Goal: Task Accomplishment & Management: Complete application form

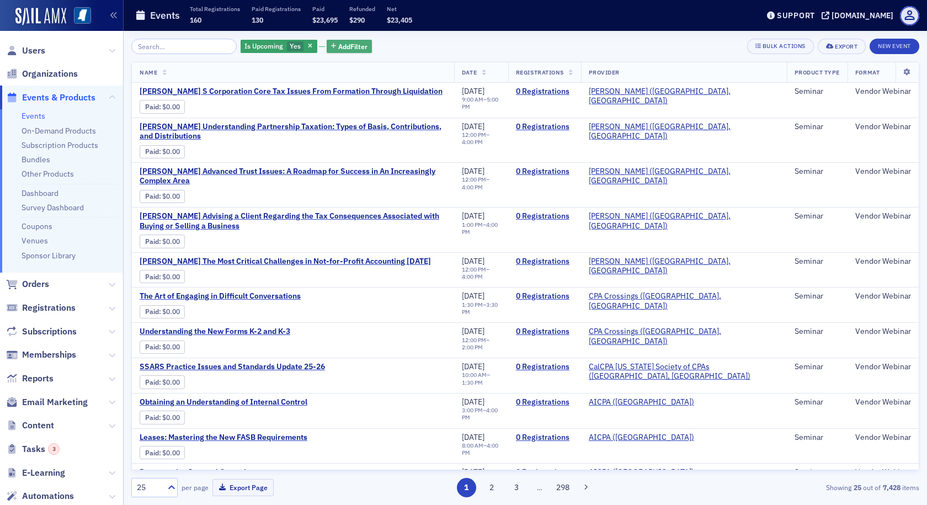
click at [342, 45] on span "Add Filter" at bounding box center [352, 46] width 29 height 10
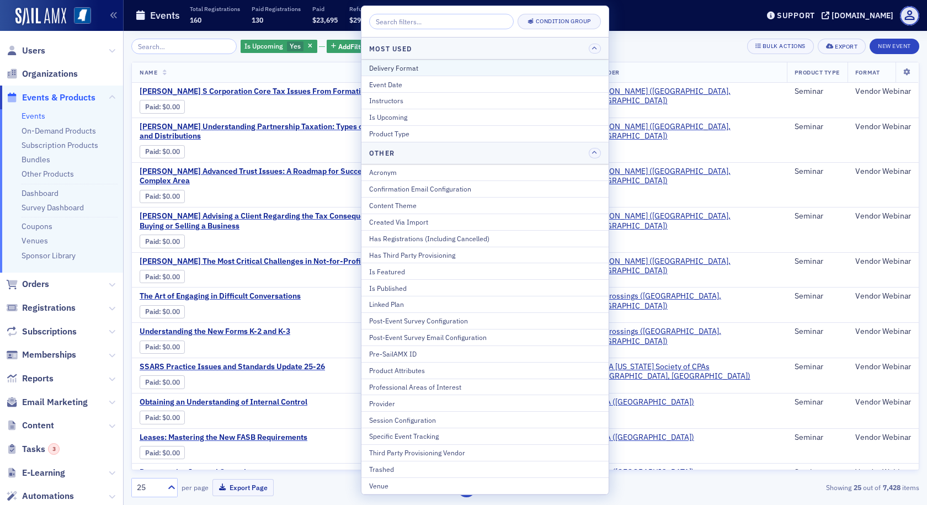
click at [382, 71] on div "Delivery Format" at bounding box center [485, 68] width 232 height 10
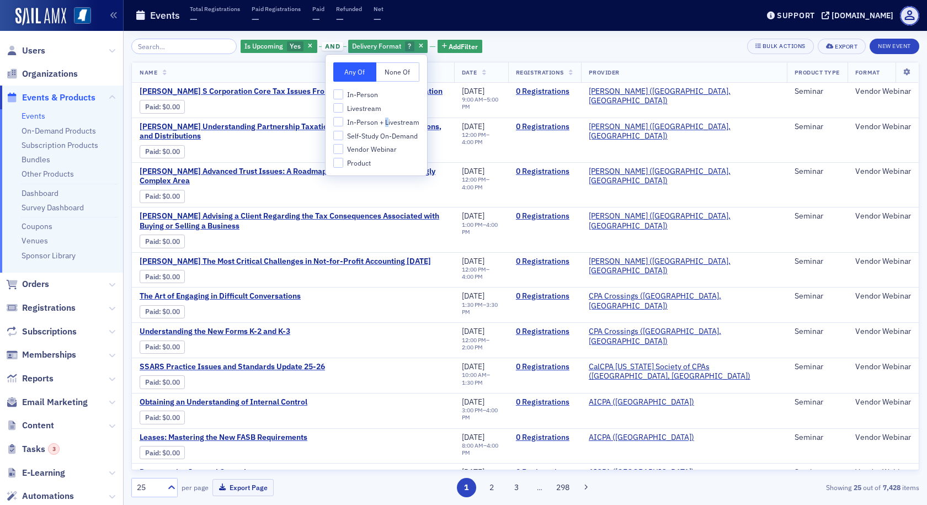
click at [386, 118] on span "In-Person + Livestream" at bounding box center [383, 122] width 72 height 9
click at [342, 120] on input "In-Person + Livestream" at bounding box center [338, 122] width 10 height 10
checkbox input "true"
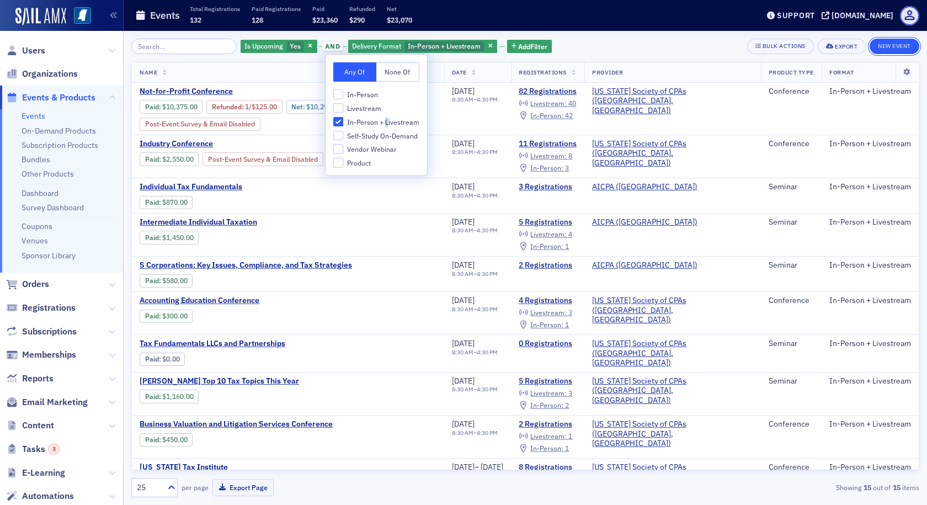
click at [881, 47] on button "New Event" at bounding box center [895, 46] width 50 height 15
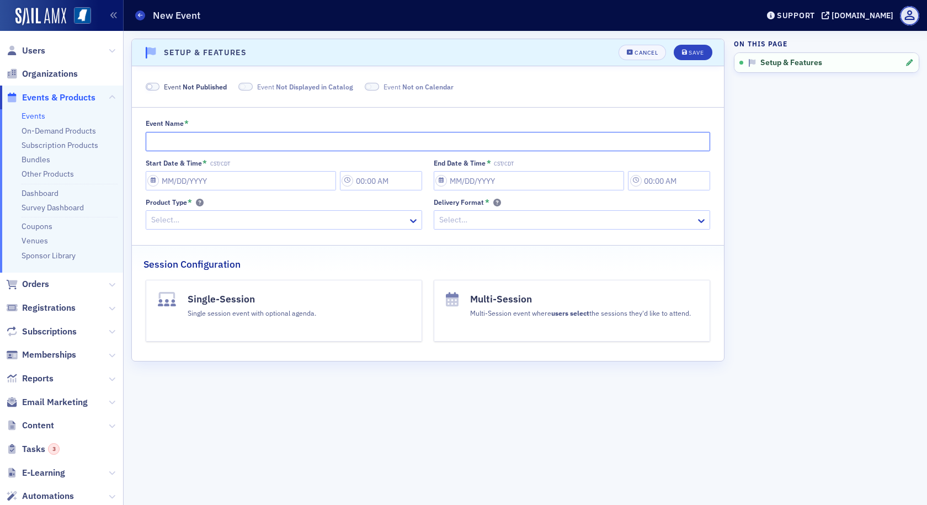
click at [280, 140] on input "Event Name *" at bounding box center [428, 141] width 565 height 19
type input "test forNPC"
select select "8"
select select "2025"
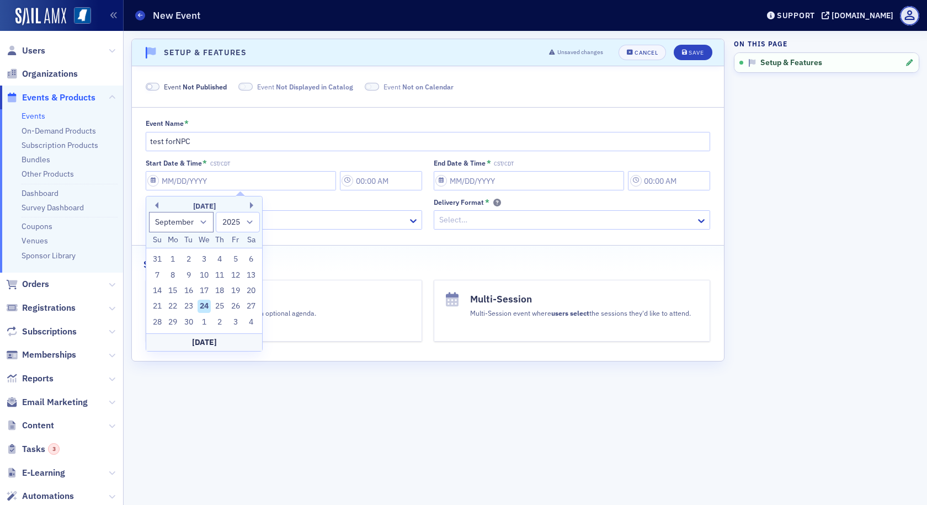
click at [203, 308] on div "24" at bounding box center [204, 306] width 13 height 13
type input "[DATE]"
type input "11:00 AM"
type input "[DATE]"
type input "12:00 PM"
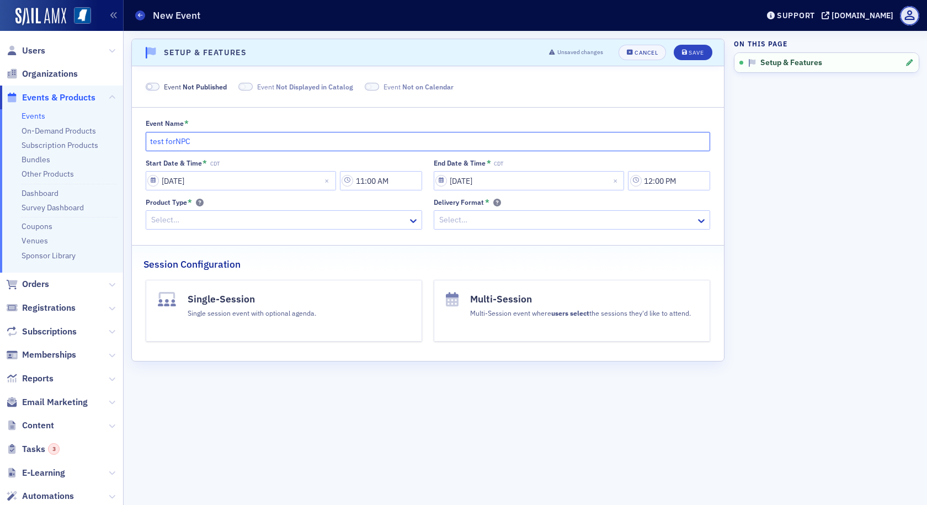
click at [174, 142] on input "test forNPC" at bounding box center [428, 141] width 565 height 19
type input "test for NPC"
click at [369, 180] on input "11:00 AM" at bounding box center [381, 180] width 82 height 19
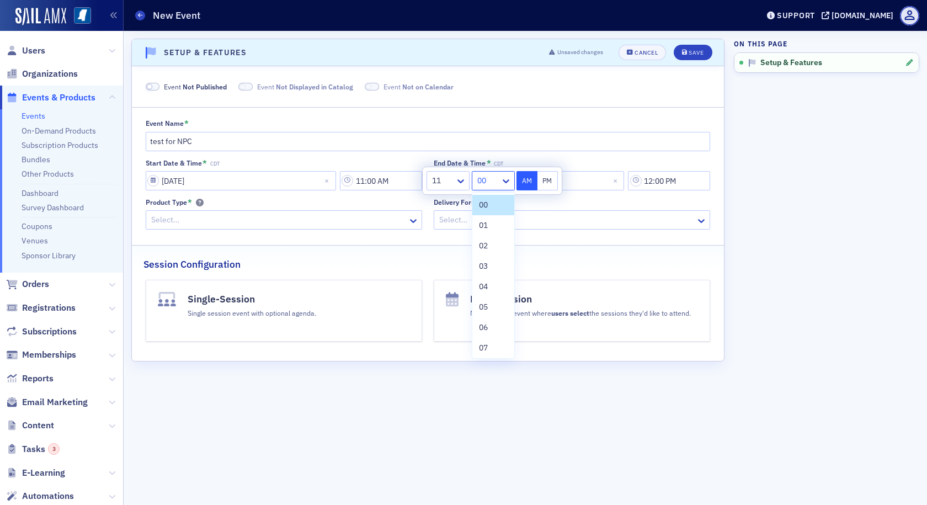
click at [479, 177] on div at bounding box center [487, 181] width 23 height 14
click at [484, 211] on span "30" at bounding box center [483, 211] width 9 height 12
type input "11:30 AM"
click at [565, 201] on div "Delivery Format *" at bounding box center [572, 202] width 277 height 8
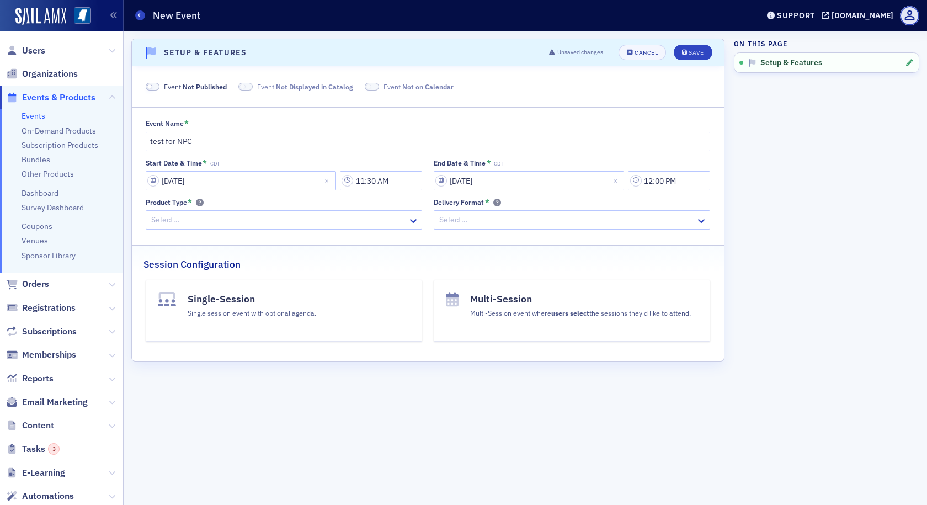
click at [352, 224] on div at bounding box center [278, 220] width 257 height 14
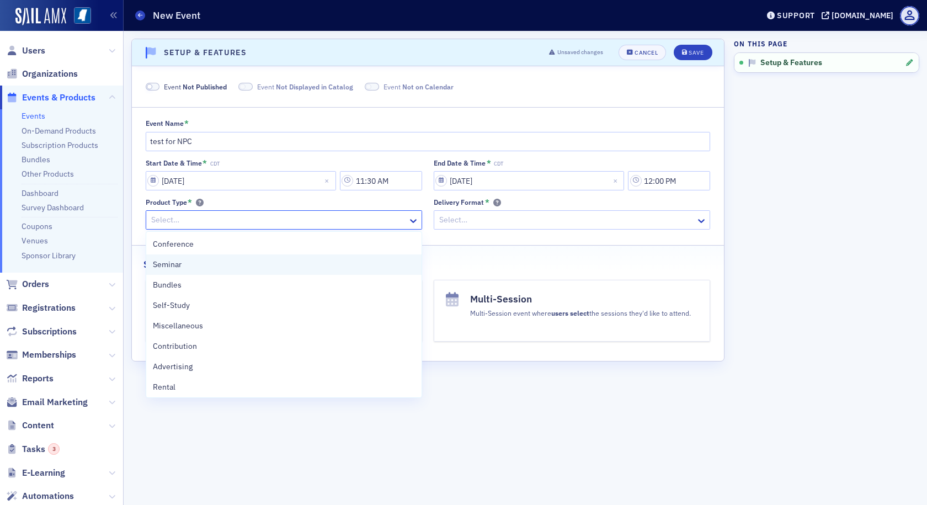
click at [247, 272] on div "Seminar" at bounding box center [283, 264] width 275 height 20
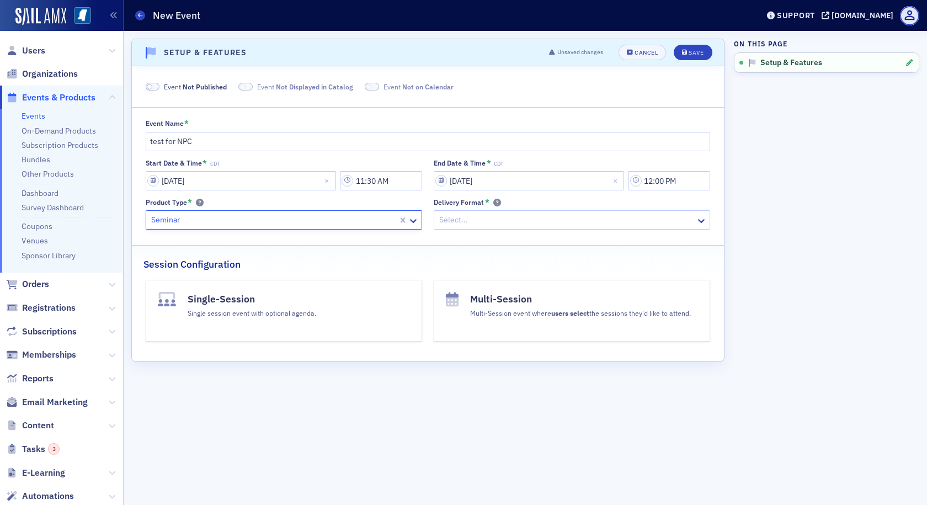
click at [483, 212] on div "Select…" at bounding box center [565, 220] width 262 height 16
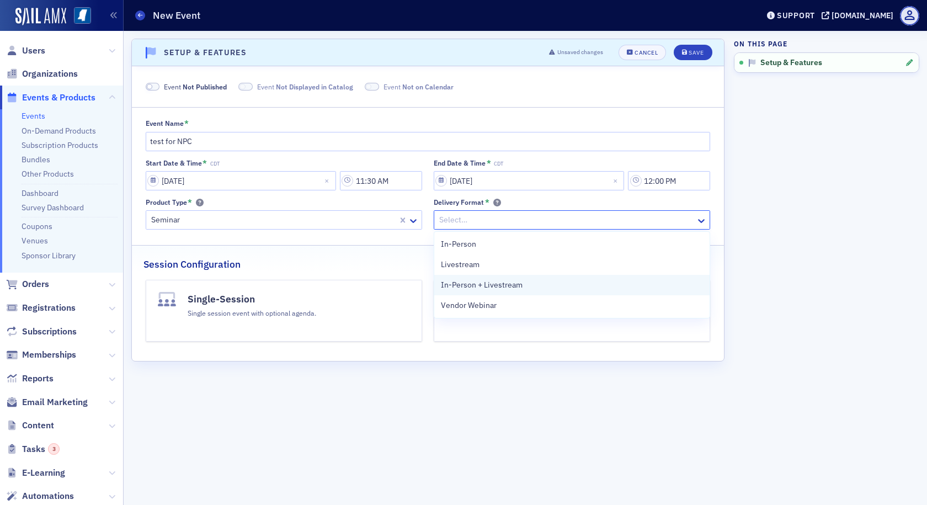
click at [460, 285] on span "In-Person + Livestream" at bounding box center [482, 285] width 82 height 12
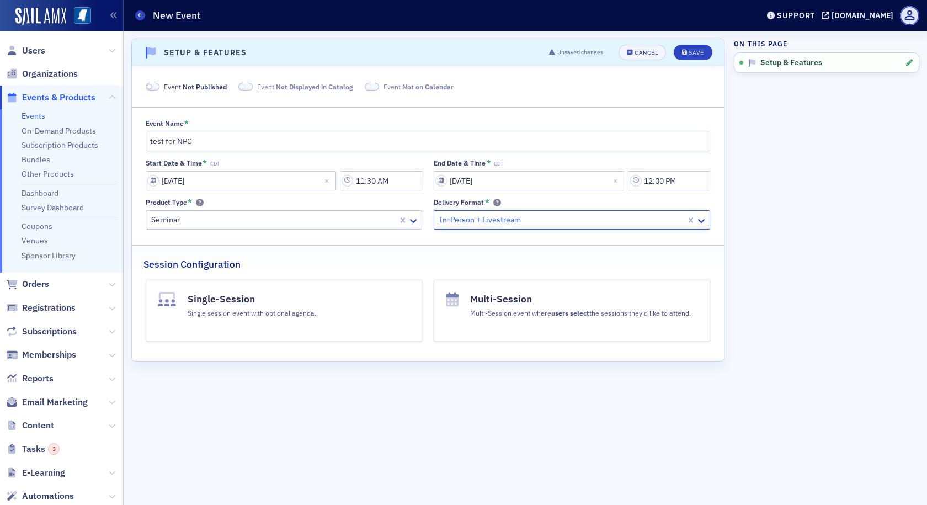
click at [378, 328] on button "Single-Session Single session event with optional agenda." at bounding box center [284, 311] width 277 height 62
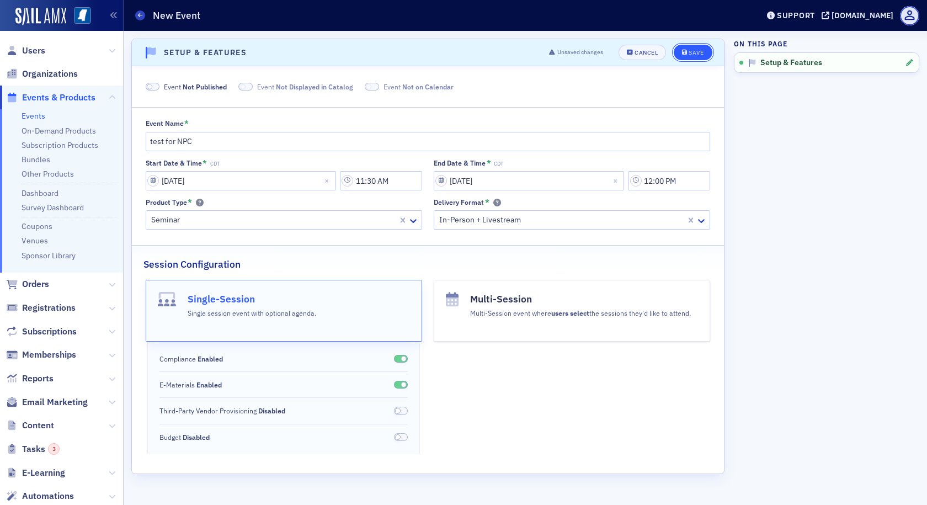
click at [688, 56] on button "Save" at bounding box center [693, 52] width 38 height 15
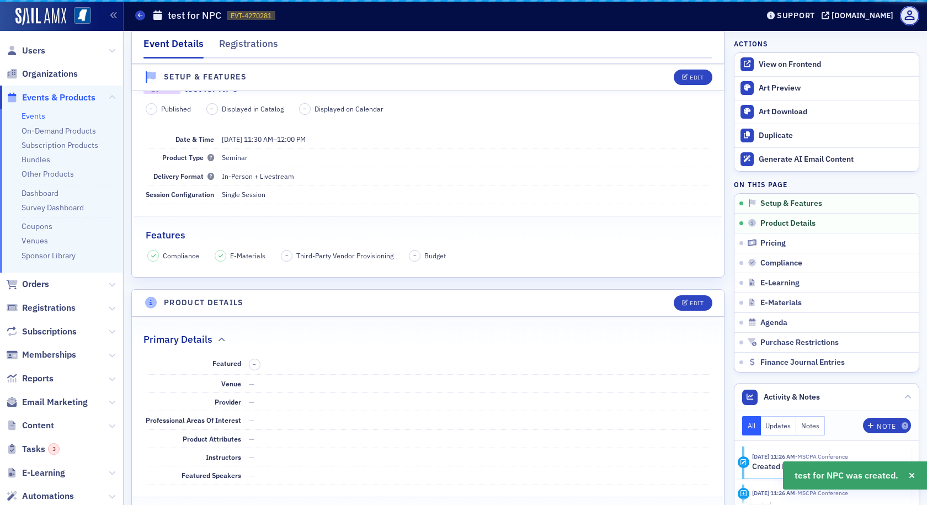
scroll to position [221, 0]
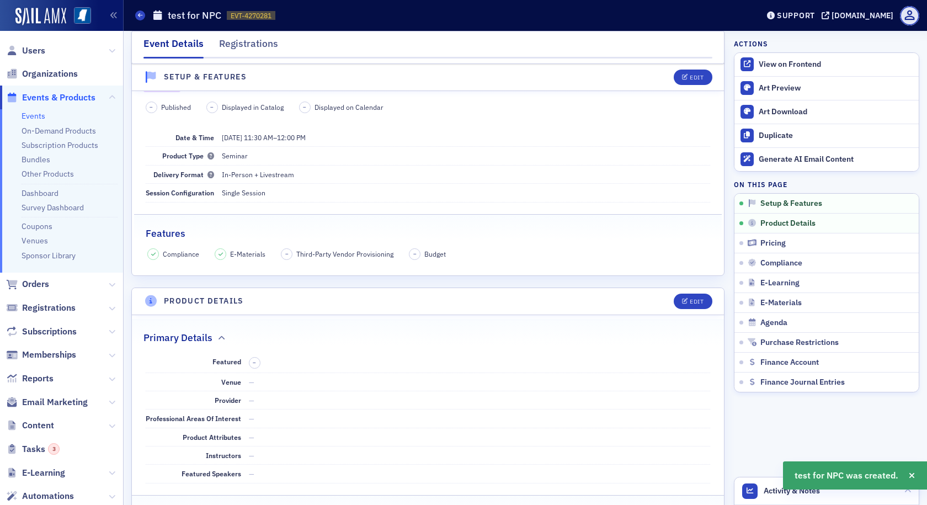
click at [71, 98] on span "Events & Products" at bounding box center [58, 98] width 73 height 12
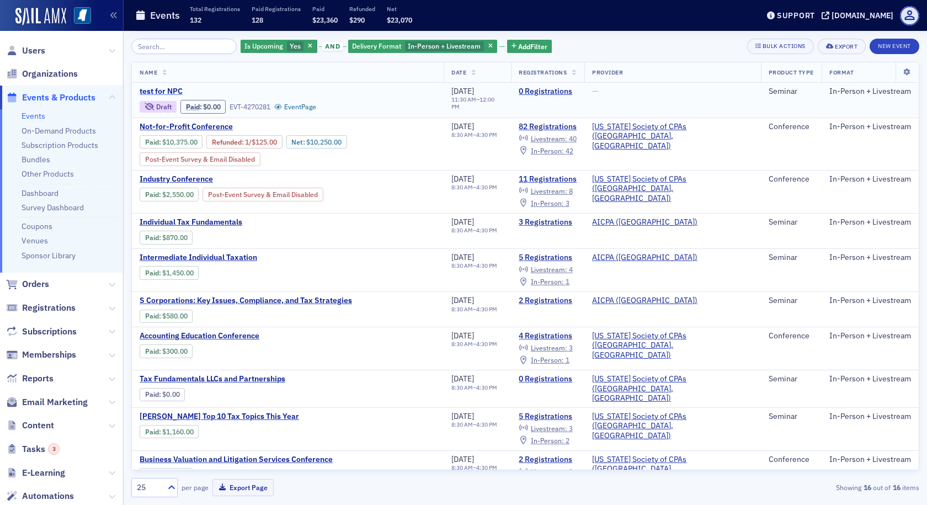
click at [145, 90] on span "test for NPC" at bounding box center [232, 92] width 185 height 10
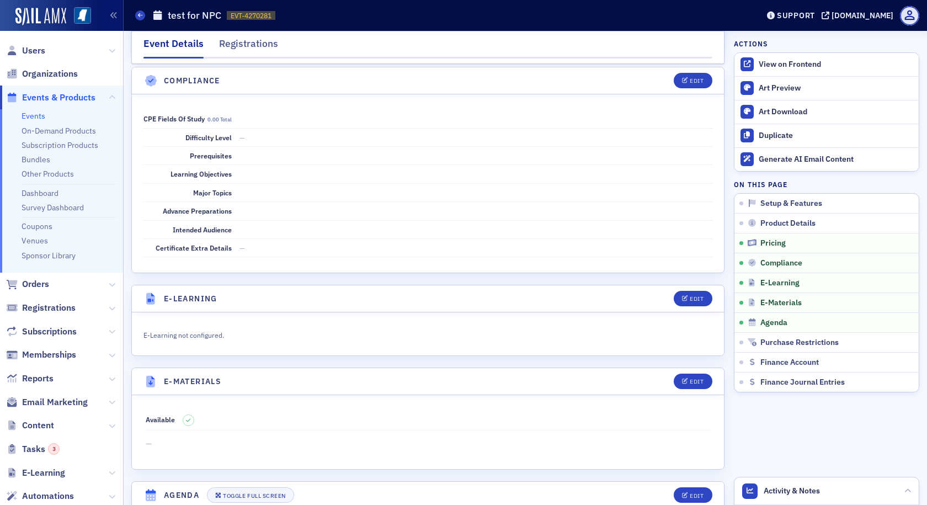
scroll to position [1435, 0]
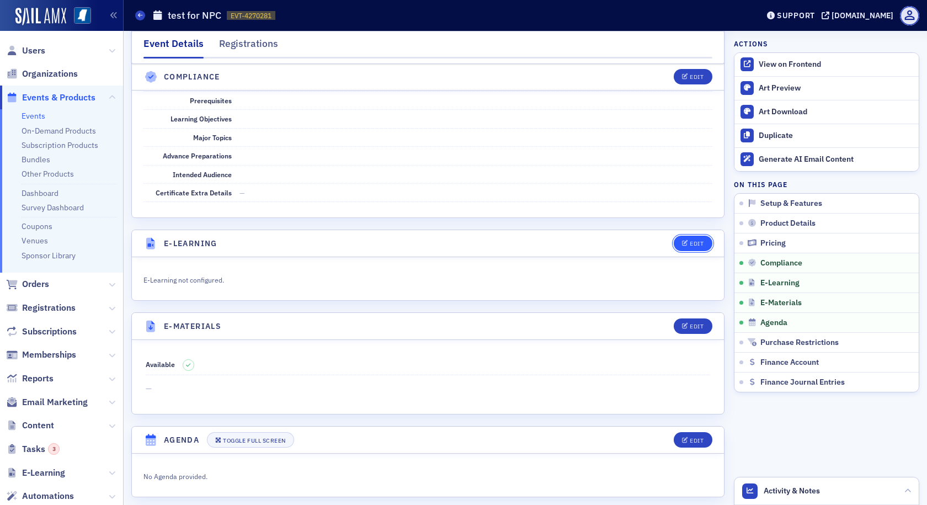
click at [682, 244] on icon "button" at bounding box center [685, 244] width 7 height 6
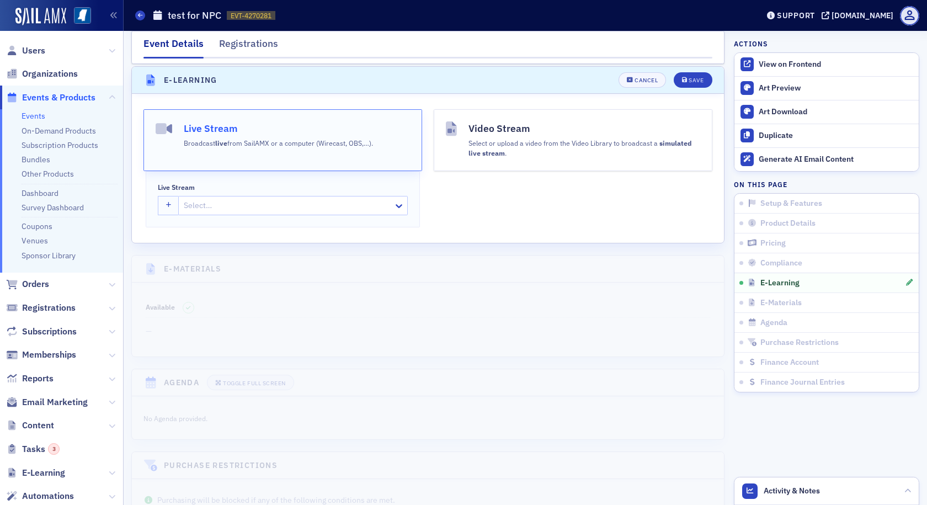
scroll to position [1601, 0]
click at [366, 207] on div at bounding box center [288, 203] width 210 height 14
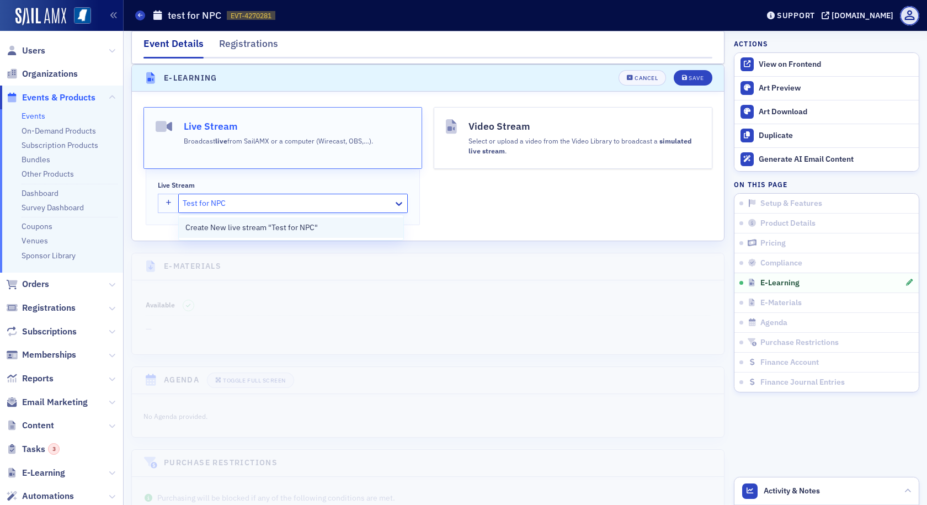
click at [352, 233] on div "Create New live stream "Test for NPC"" at bounding box center [291, 227] width 225 height 20
type input "Test for NPC"
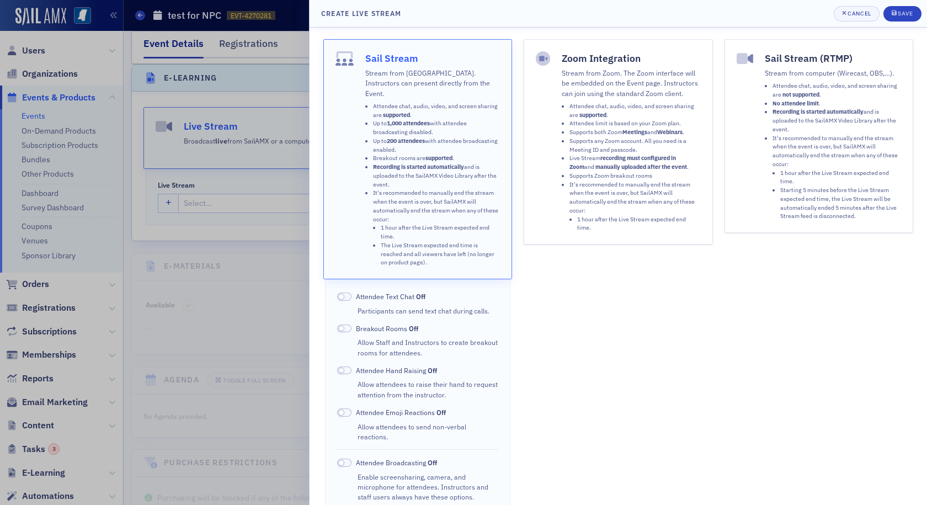
click at [361, 291] on span "Attendee Text Chat Off" at bounding box center [391, 296] width 70 height 10
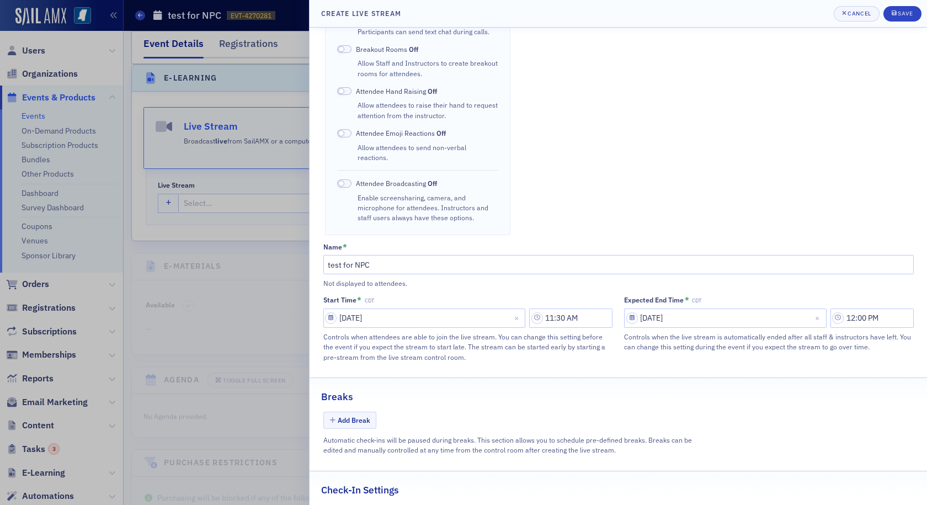
scroll to position [331, 0]
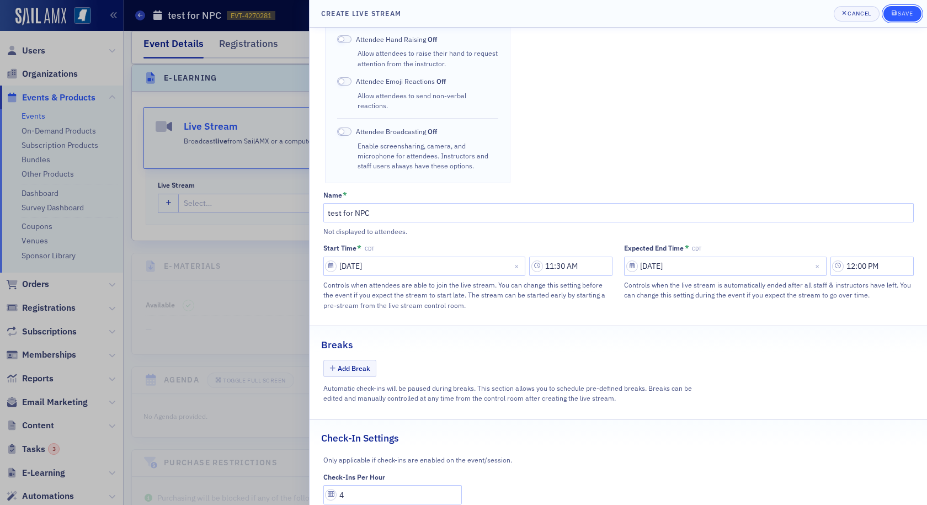
click at [909, 9] on button "Save" at bounding box center [903, 13] width 38 height 15
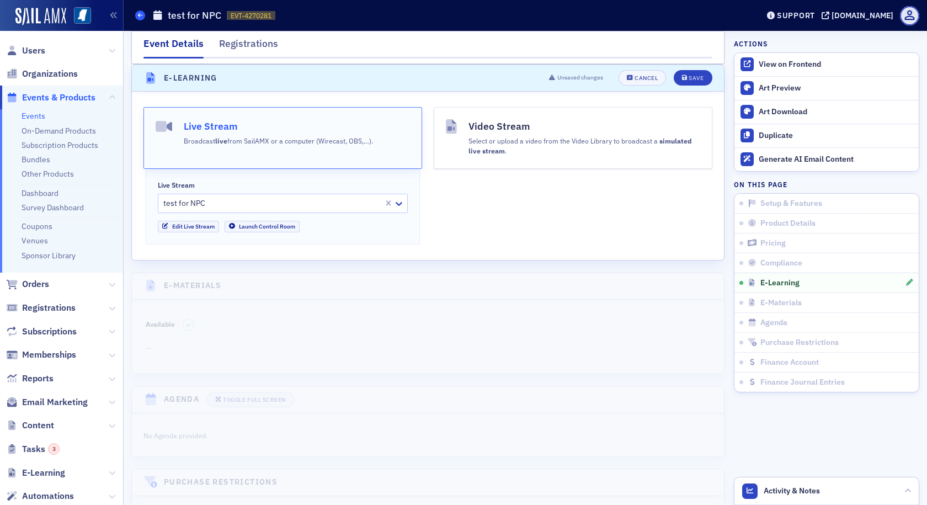
click at [138, 11] on span at bounding box center [140, 15] width 10 height 10
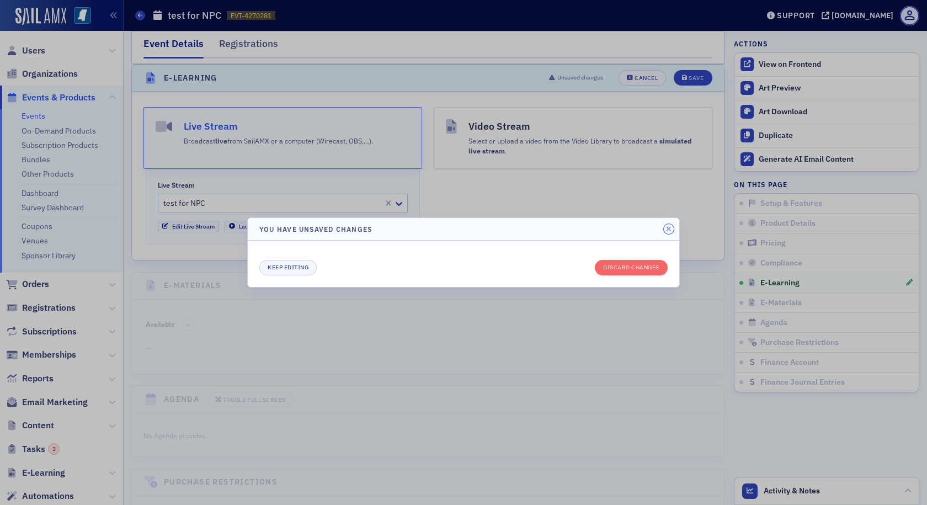
click at [669, 231] on icon "button" at bounding box center [668, 229] width 5 height 7
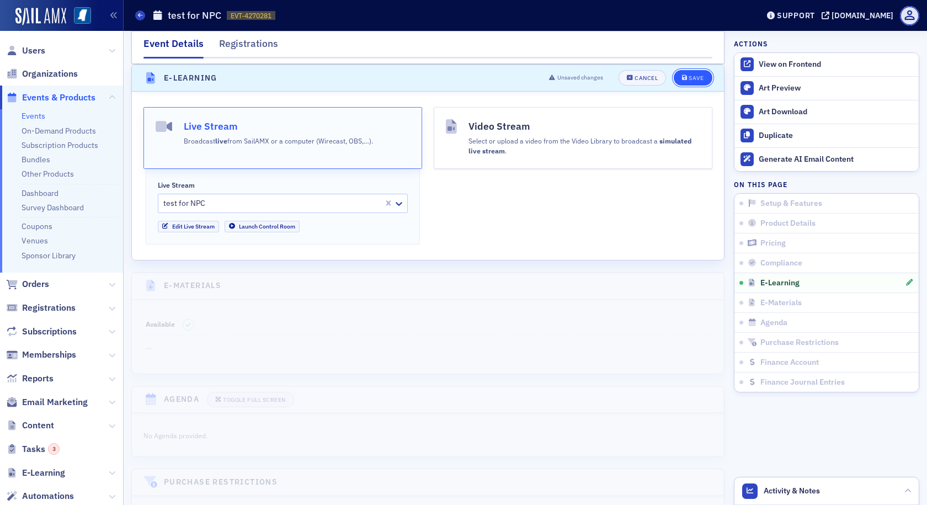
click at [689, 76] on div "Save" at bounding box center [696, 78] width 15 height 6
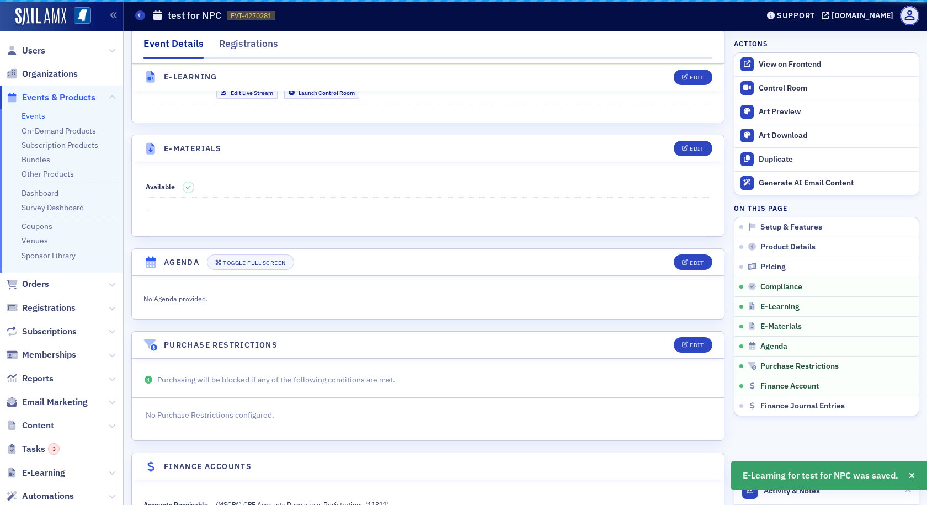
scroll to position [1559, 0]
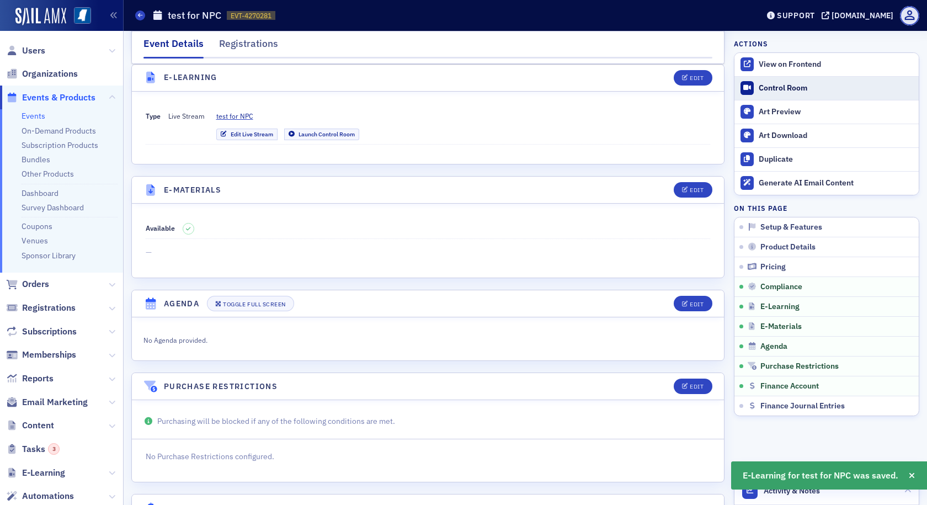
click at [766, 86] on div "Control Room" at bounding box center [836, 88] width 155 height 10
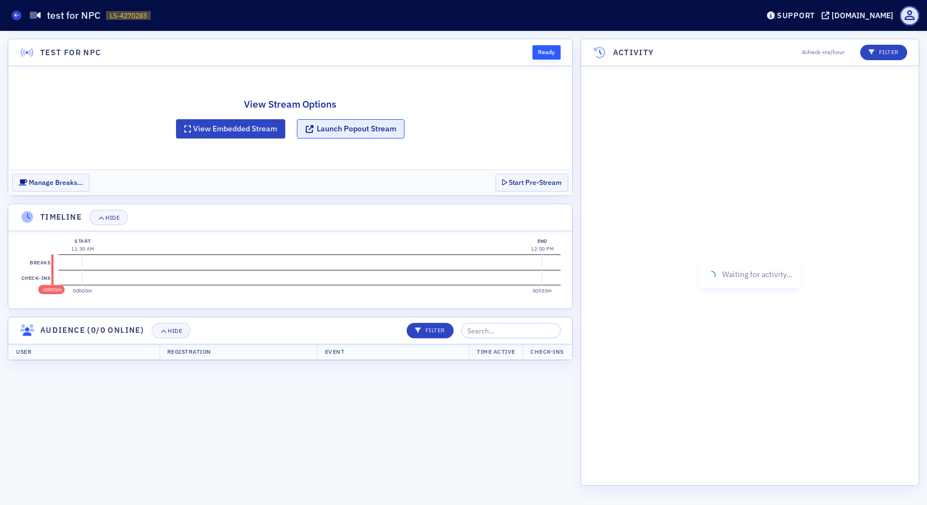
click at [364, 127] on button "Launch Popout Stream" at bounding box center [351, 128] width 108 height 19
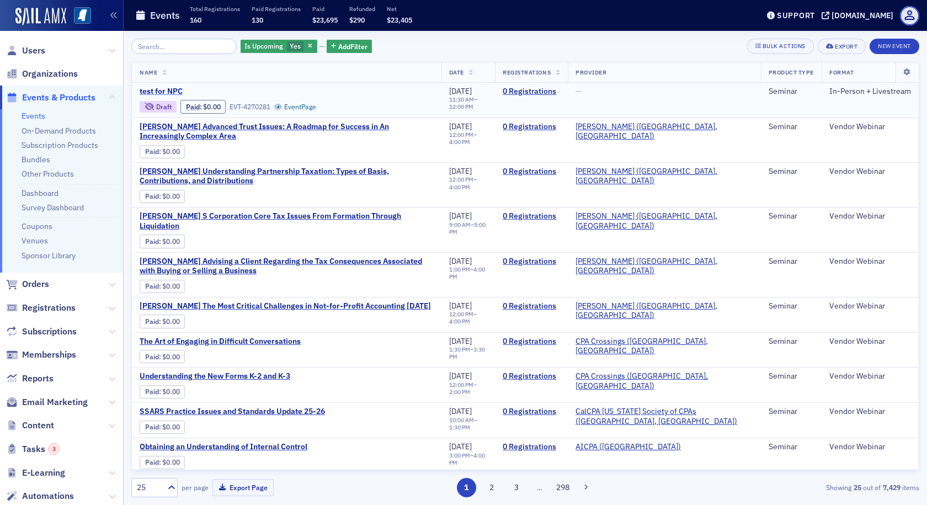
click at [158, 87] on span "test for NPC" at bounding box center [232, 92] width 185 height 10
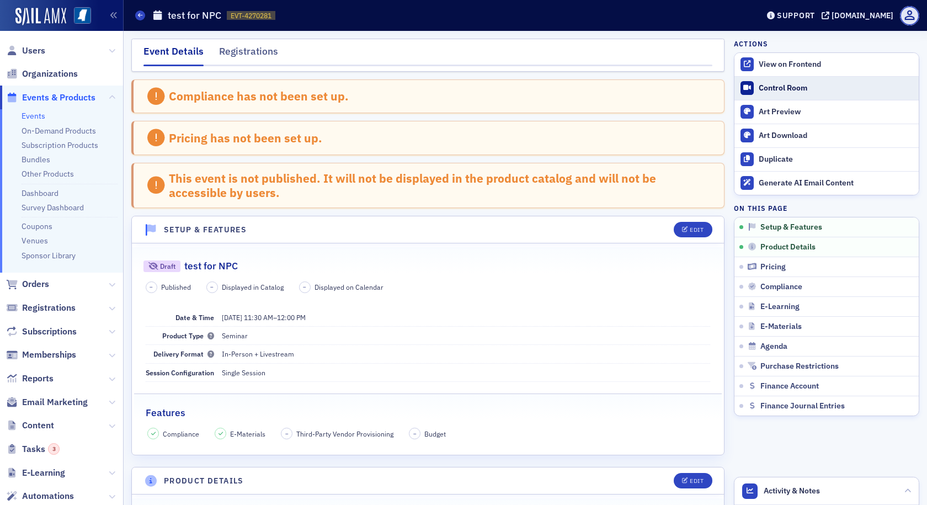
click at [759, 85] on div "Control Room" at bounding box center [836, 88] width 155 height 10
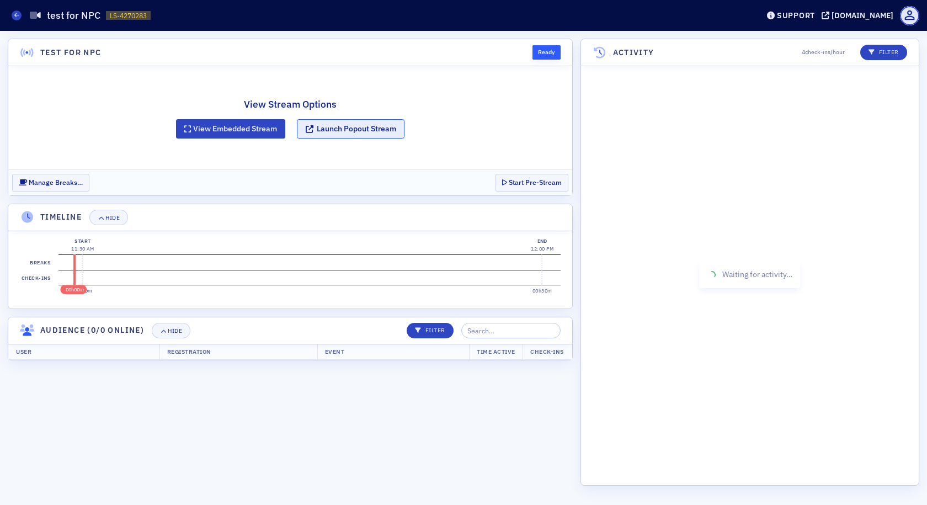
click at [377, 130] on button "Launch Popout Stream" at bounding box center [351, 128] width 108 height 19
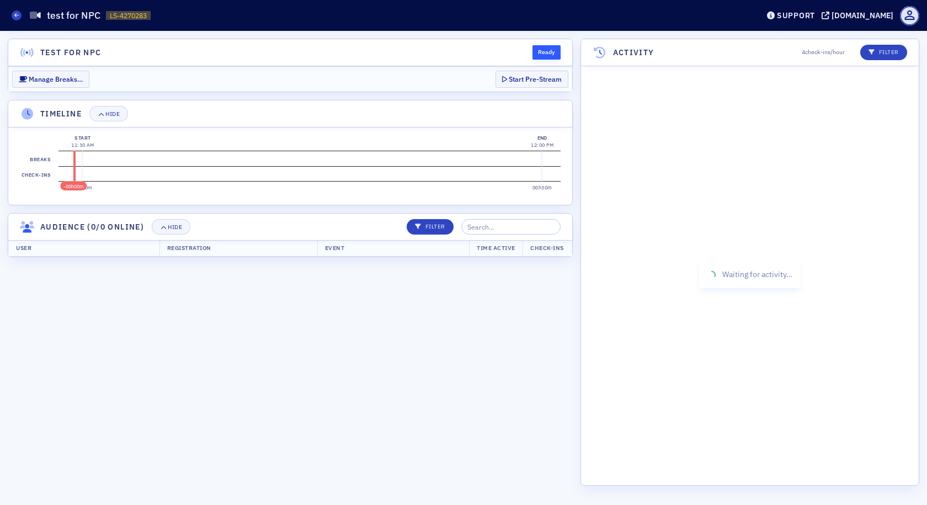
click at [536, 142] on time "12:00 PM" at bounding box center [542, 145] width 23 height 6
click at [549, 82] on button "End Stream" at bounding box center [541, 79] width 56 height 17
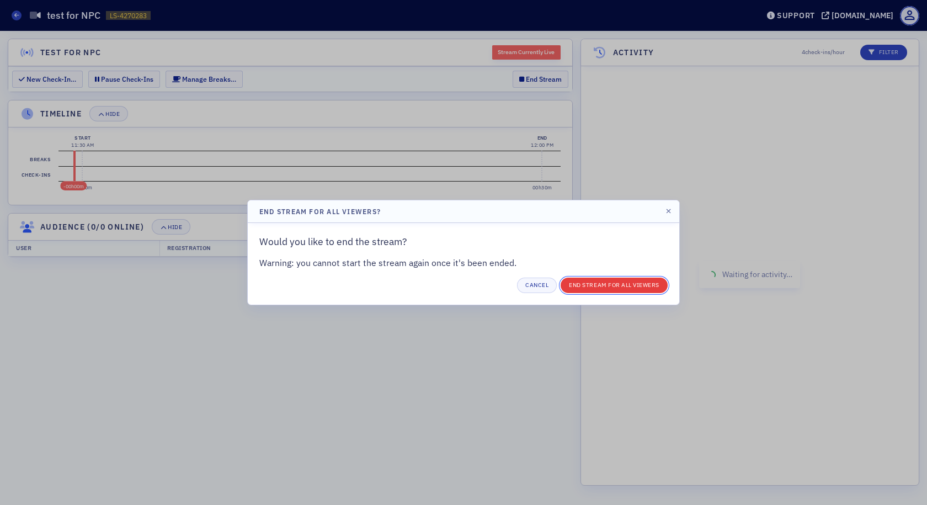
click at [580, 288] on button "End Stream for all Viewers" at bounding box center [614, 285] width 107 height 15
